Goal: Check status: Check status

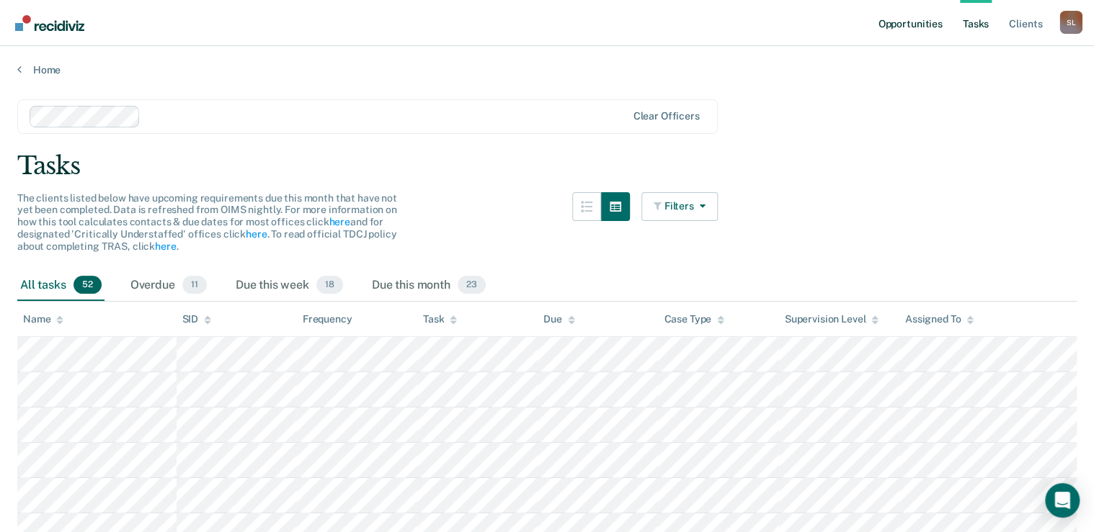
click at [884, 23] on link "Opportunities" at bounding box center [910, 23] width 70 height 46
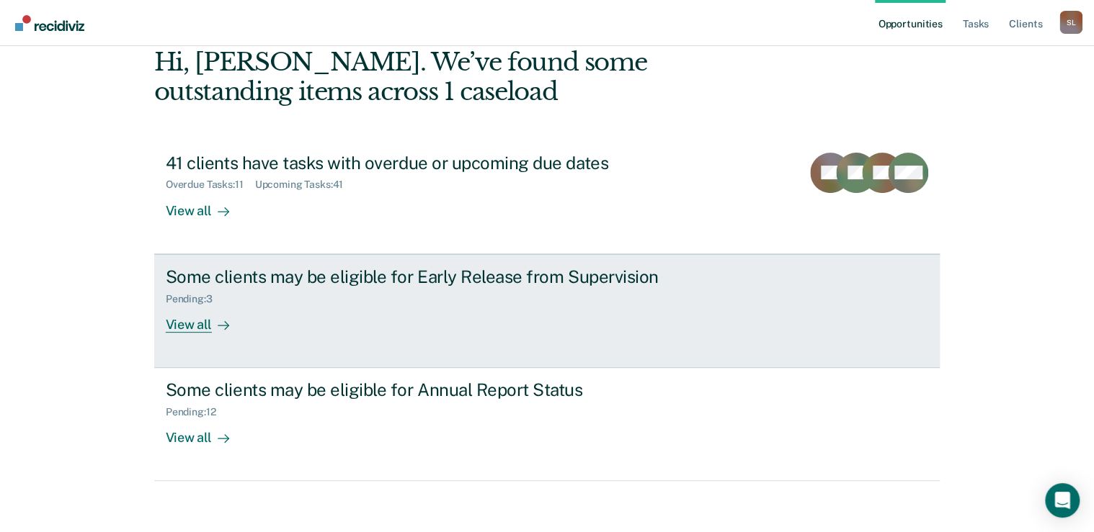
scroll to position [79, 0]
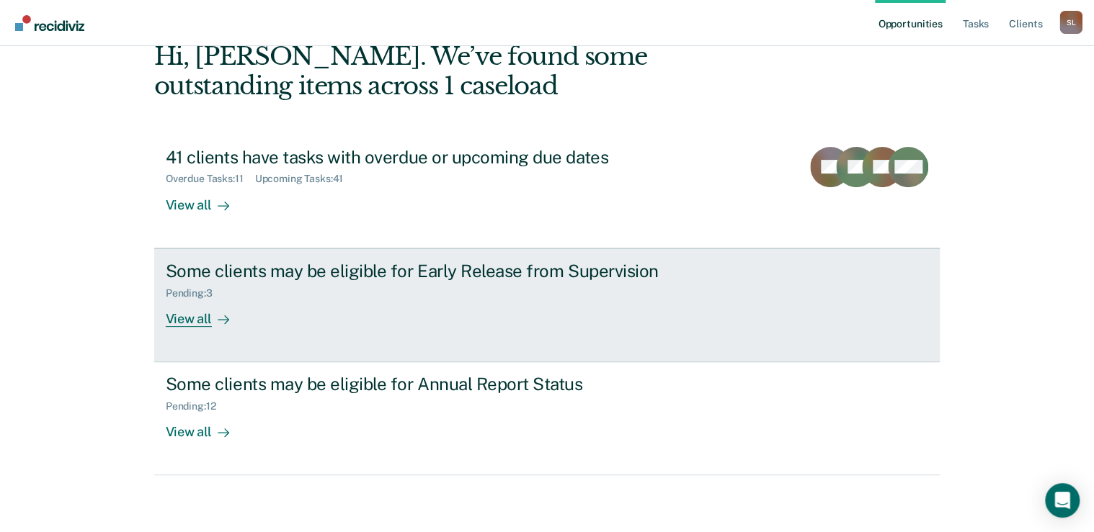
click at [421, 317] on div "Some clients may be eligible for Early Release from Supervision Pending : 3 Vie…" at bounding box center [436, 294] width 540 height 66
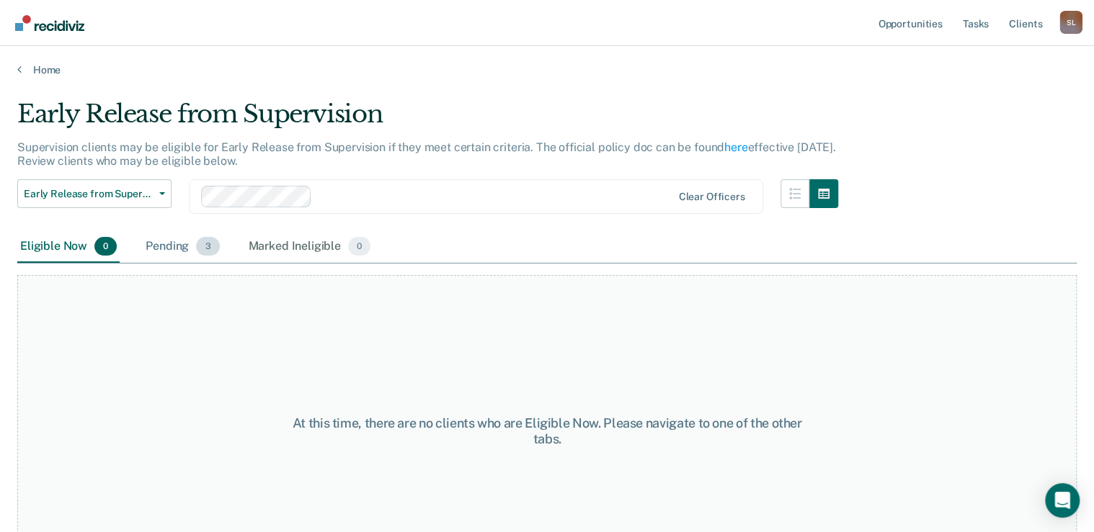
click at [182, 249] on div "Pending 3" at bounding box center [182, 247] width 79 height 32
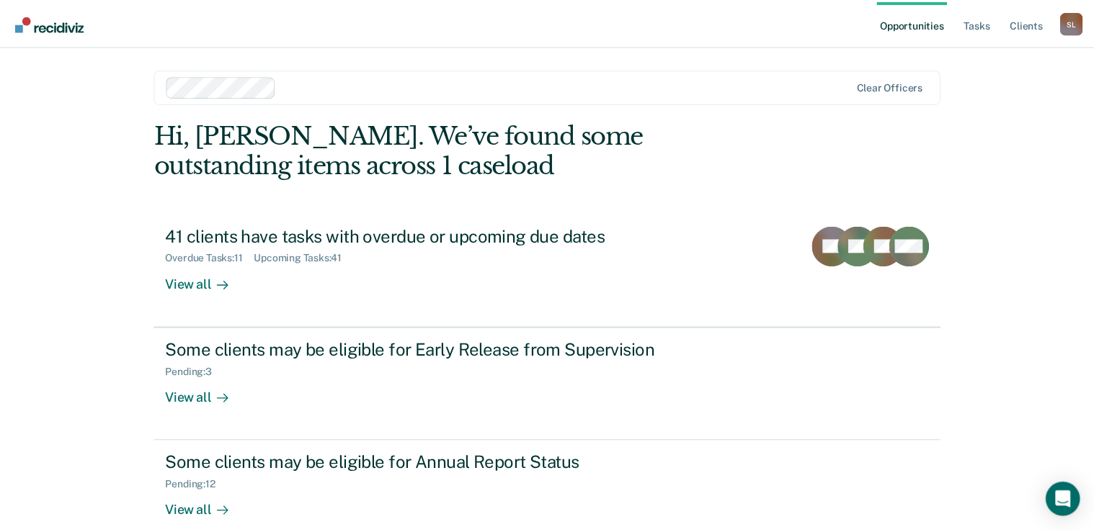
scroll to position [79, 0]
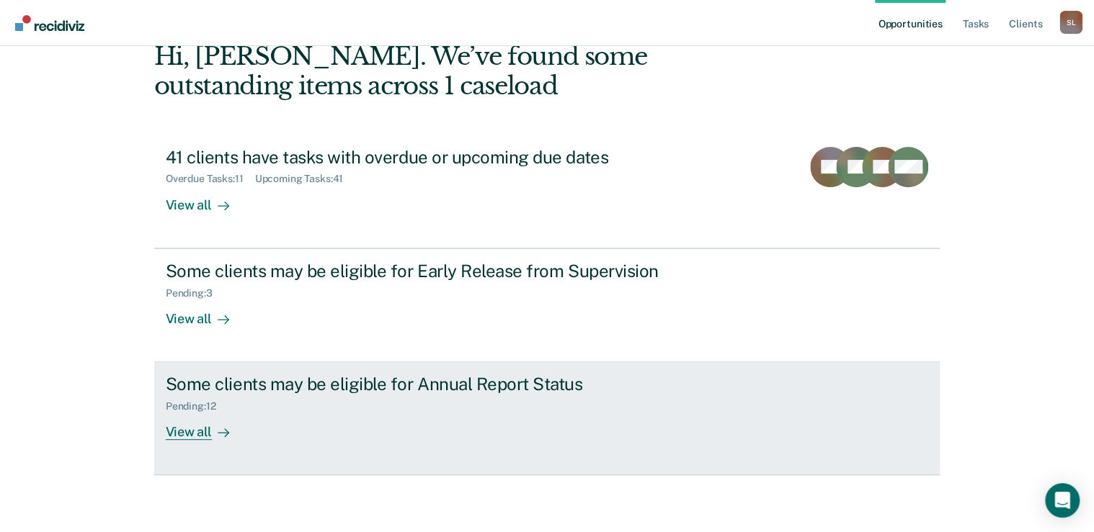
click at [406, 385] on div "Some clients may be eligible for Annual Report Status" at bounding box center [419, 384] width 506 height 21
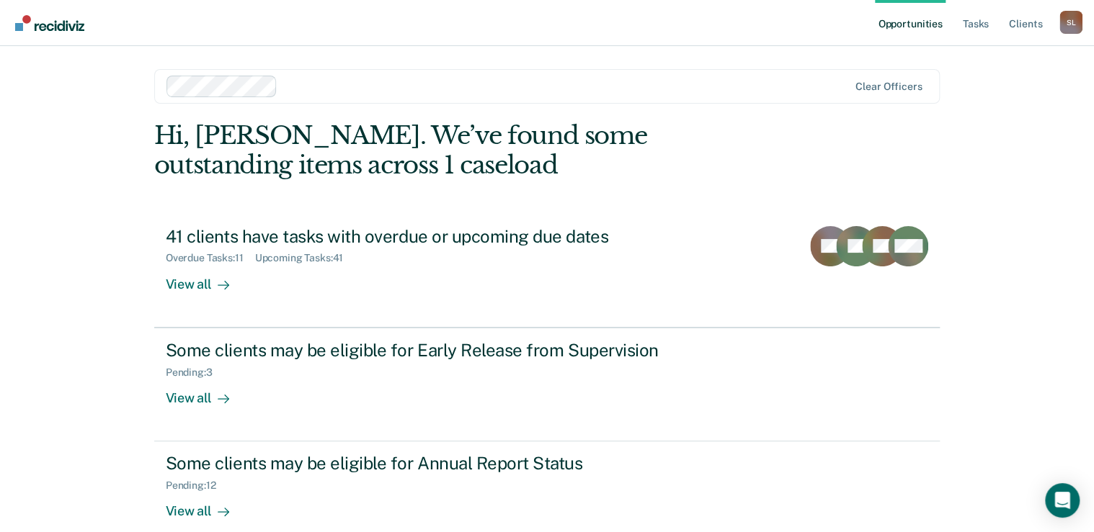
scroll to position [79, 0]
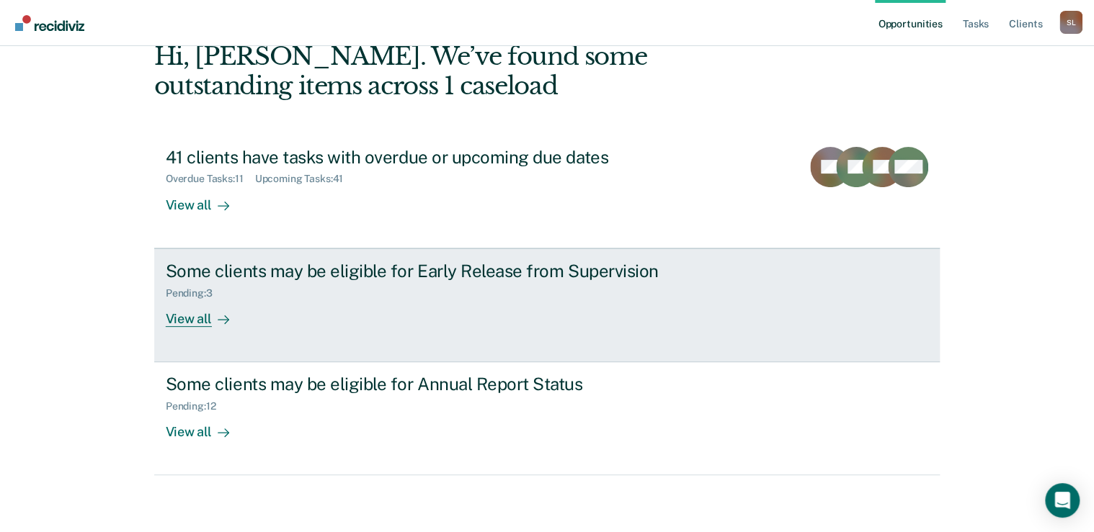
click at [409, 288] on div "Pending : 3" at bounding box center [419, 291] width 506 height 18
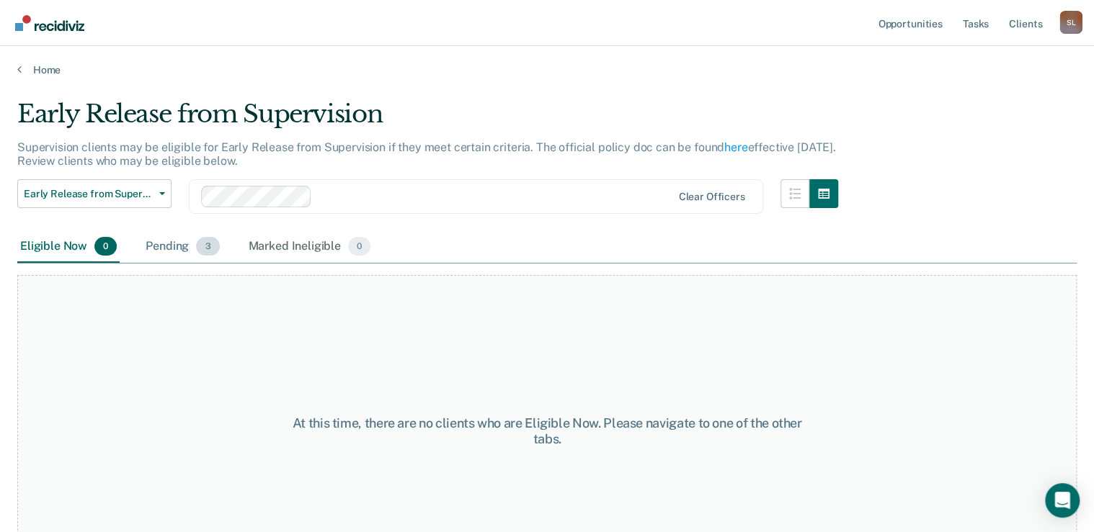
click at [173, 238] on div "Pending 3" at bounding box center [182, 247] width 79 height 32
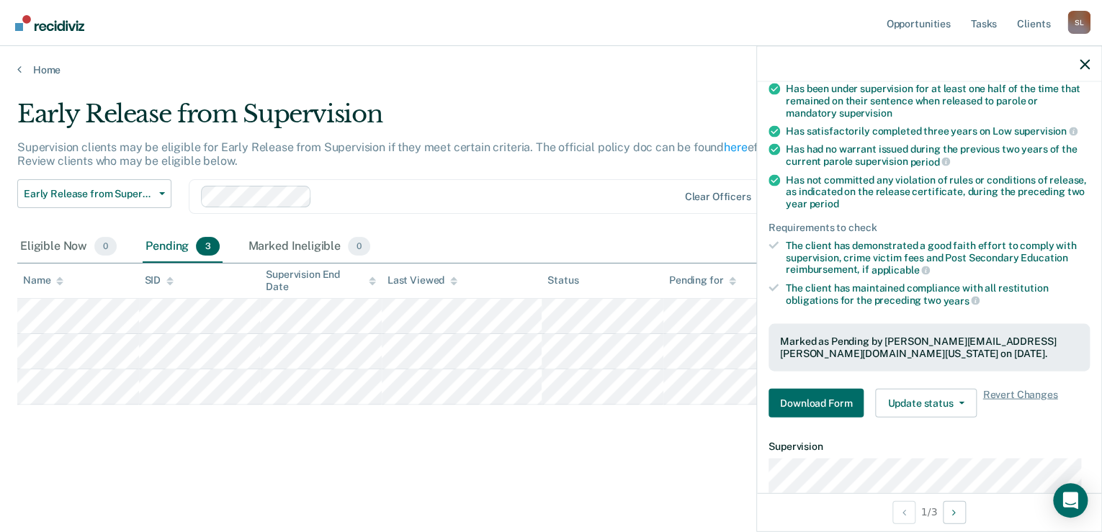
scroll to position [312, 0]
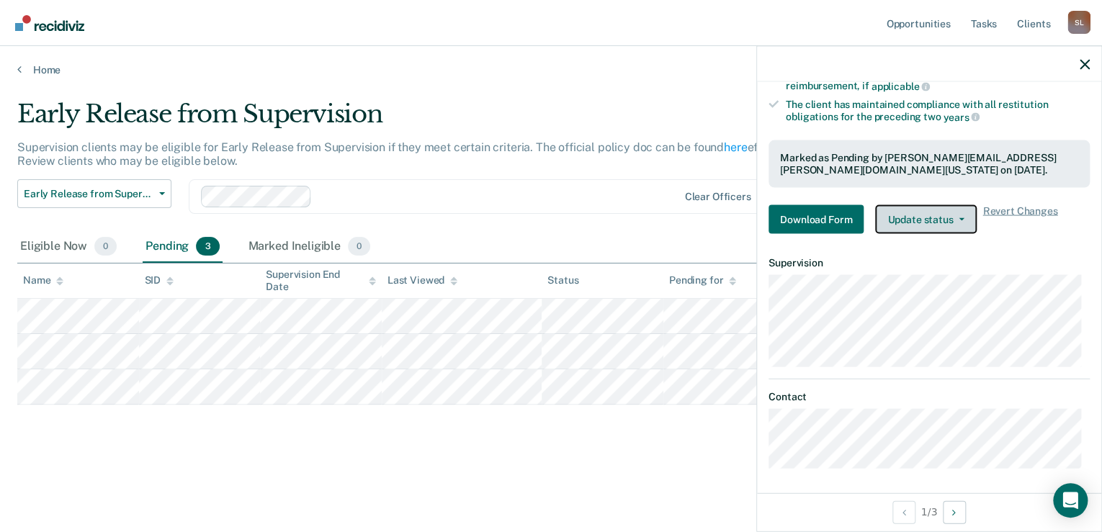
click at [960, 216] on button "Update status" at bounding box center [926, 219] width 102 height 29
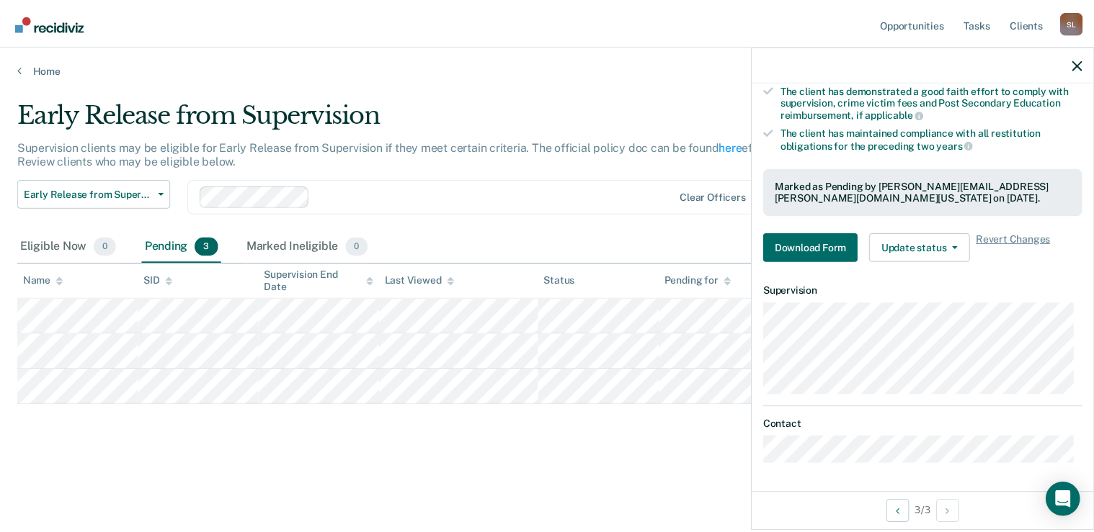
scroll to position [280, 0]
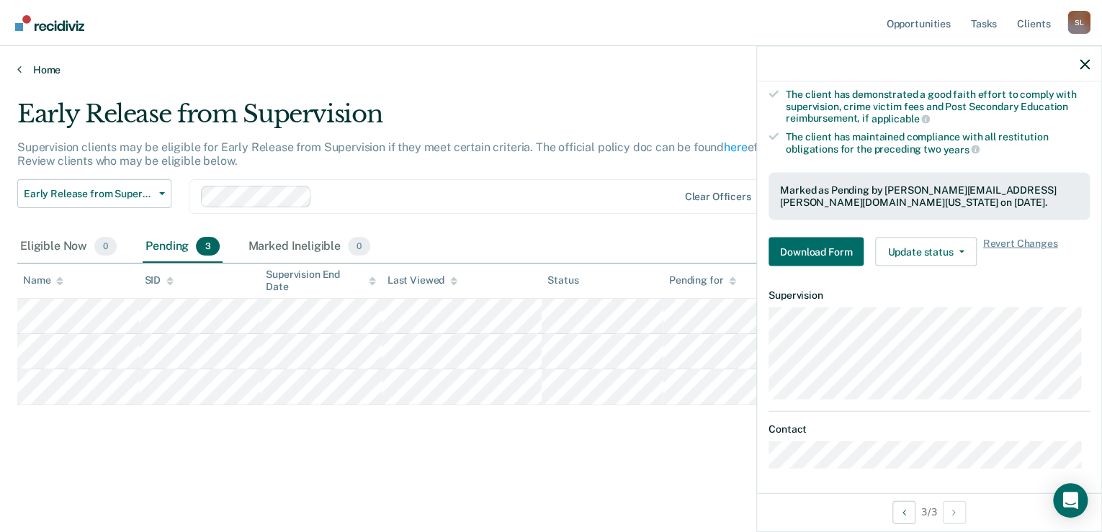
click at [28, 68] on link "Home" at bounding box center [551, 69] width 1068 height 13
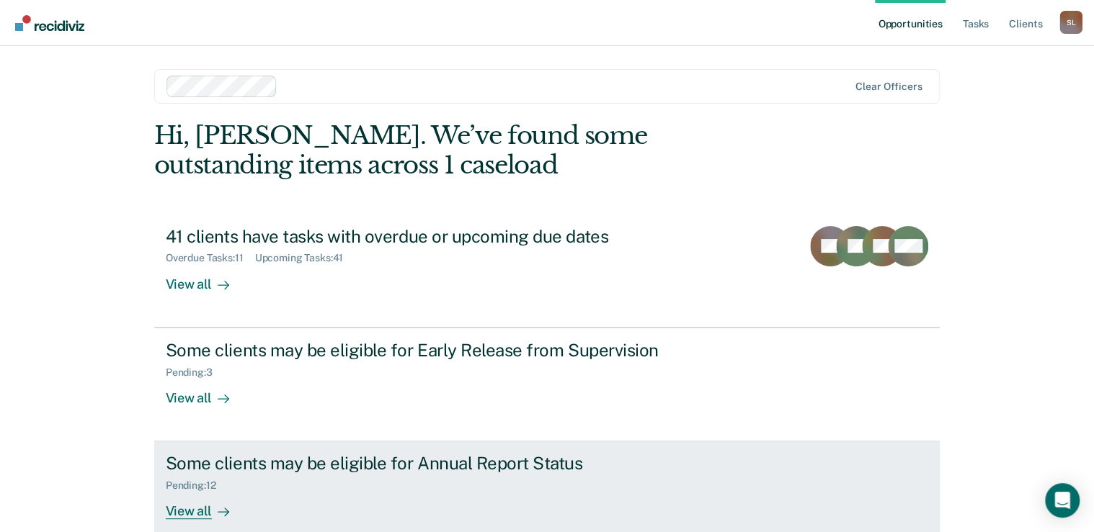
click at [420, 481] on div "Pending : 12" at bounding box center [419, 483] width 506 height 18
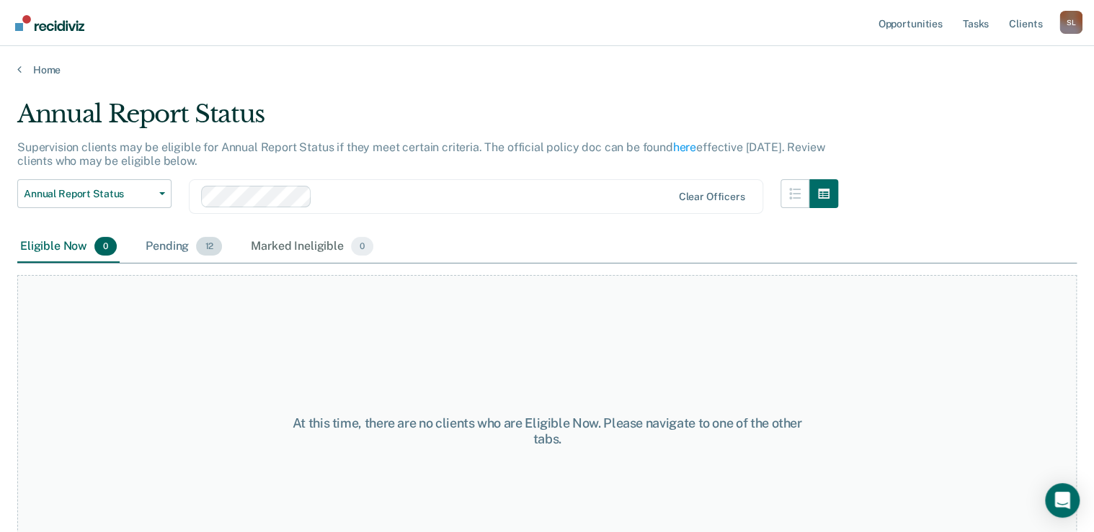
click at [176, 251] on div "Pending 12" at bounding box center [184, 247] width 82 height 32
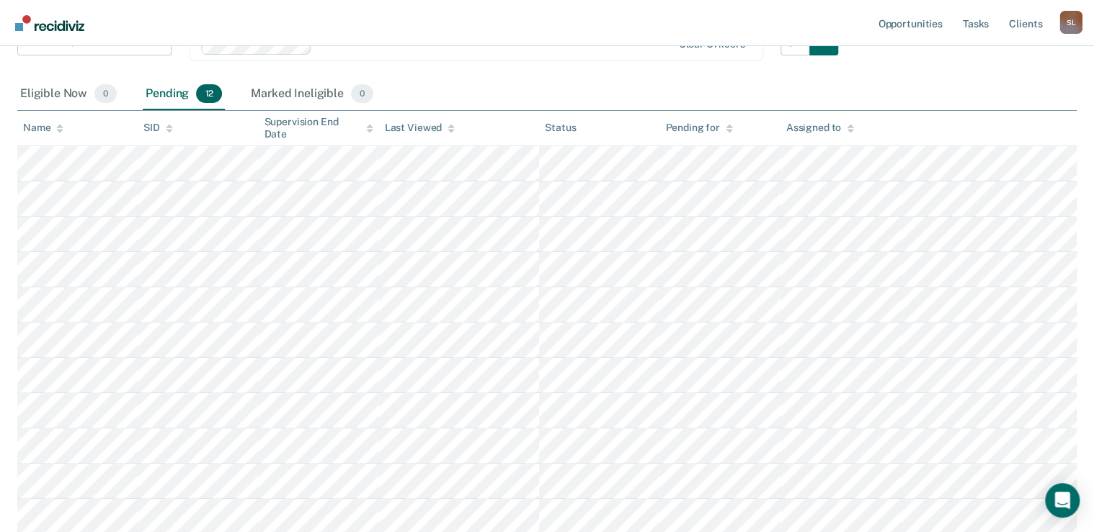
scroll to position [115, 0]
